Goal: Find specific page/section: Find specific page/section

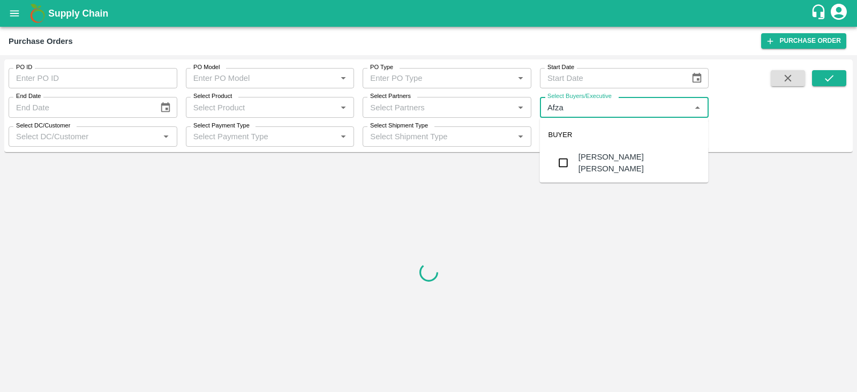
type input "Afzal"
click at [567, 157] on input "checkbox" at bounding box center [563, 162] width 21 height 21
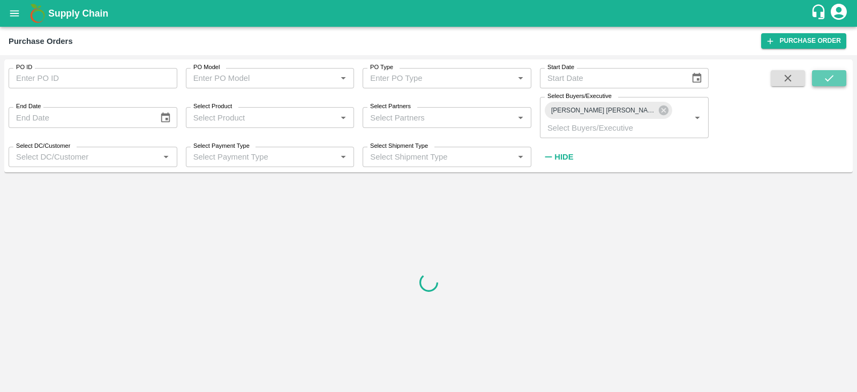
click at [821, 81] on button "submit" at bounding box center [829, 78] width 34 height 16
